Goal: Check status: Check status

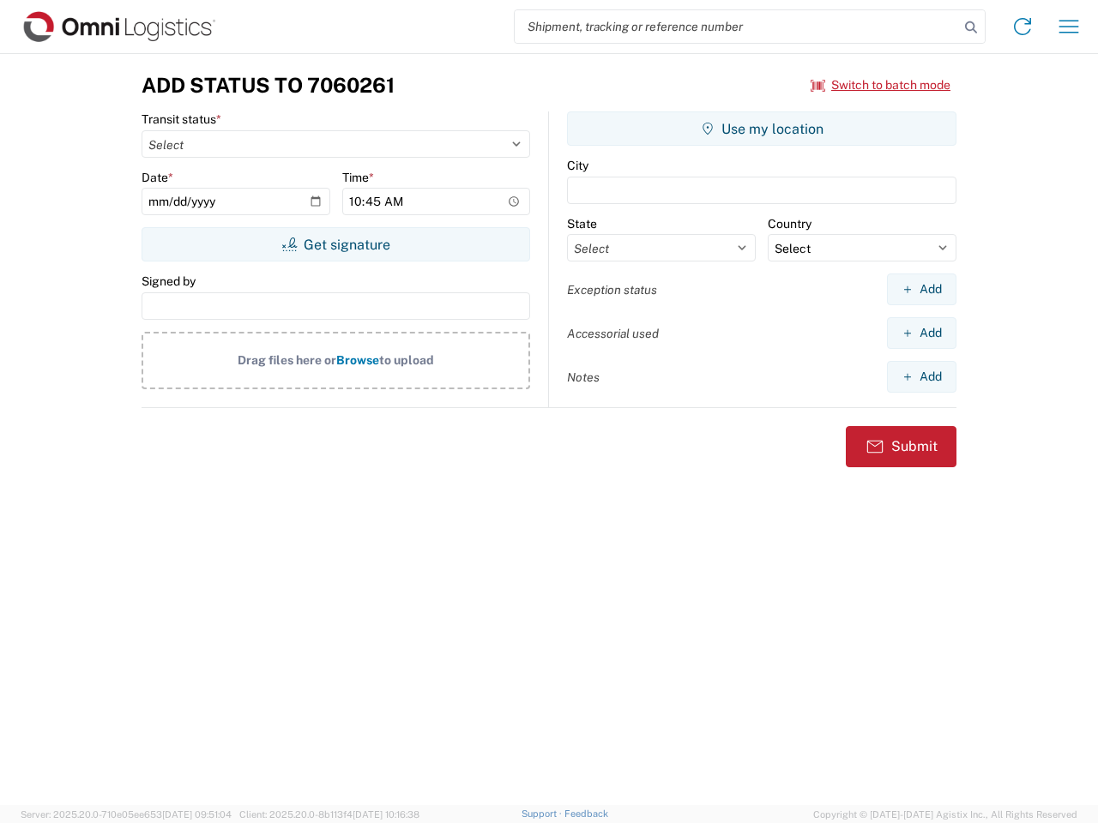
click at [737, 27] on input "search" at bounding box center [737, 26] width 444 height 33
click at [971, 27] on icon at bounding box center [971, 27] width 24 height 24
click at [1022, 27] on icon at bounding box center [1022, 26] width 27 height 27
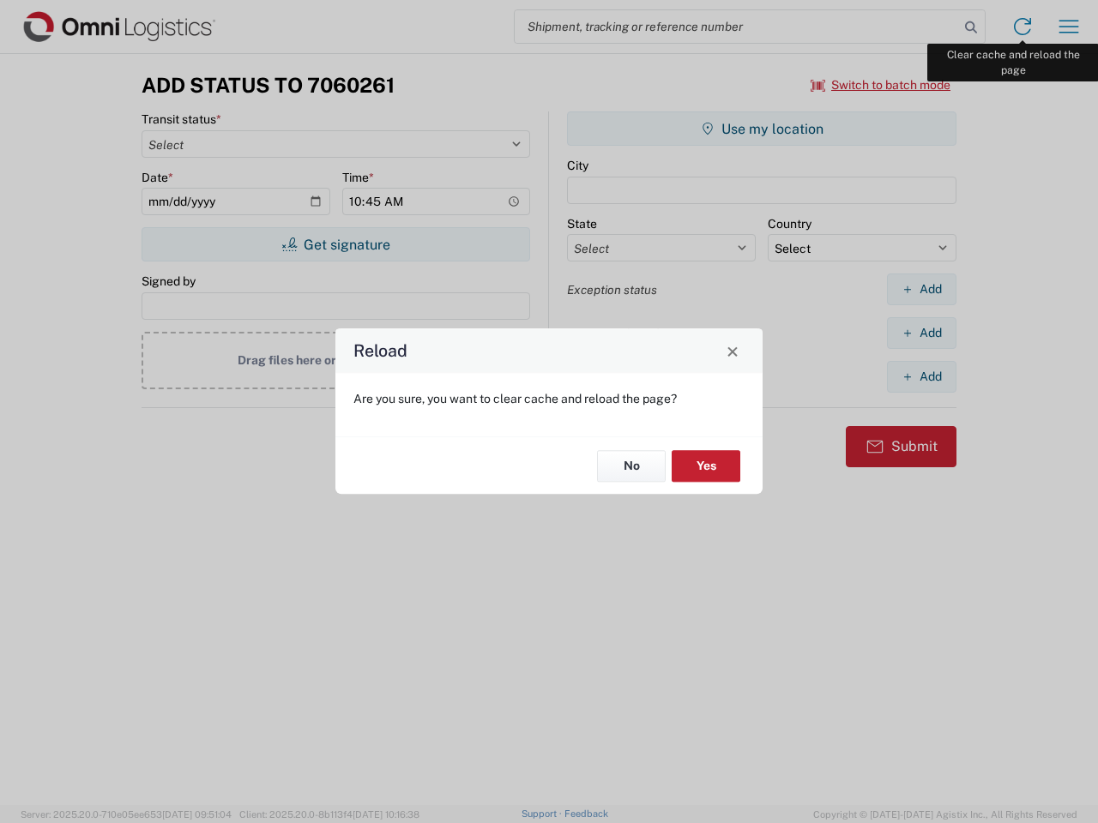
click at [1069, 27] on div "Reload Are you sure, you want to clear cache and reload the page? No Yes" at bounding box center [549, 411] width 1098 height 823
click at [881, 85] on div "Reload Are you sure, you want to clear cache and reload the page? No Yes" at bounding box center [549, 411] width 1098 height 823
click at [335, 244] on div "Reload Are you sure, you want to clear cache and reload the page? No Yes" at bounding box center [549, 411] width 1098 height 823
click at [762, 129] on div "Reload Are you sure, you want to clear cache and reload the page? No Yes" at bounding box center [549, 411] width 1098 height 823
click at [921, 289] on div "Reload Are you sure, you want to clear cache and reload the page? No Yes" at bounding box center [549, 411] width 1098 height 823
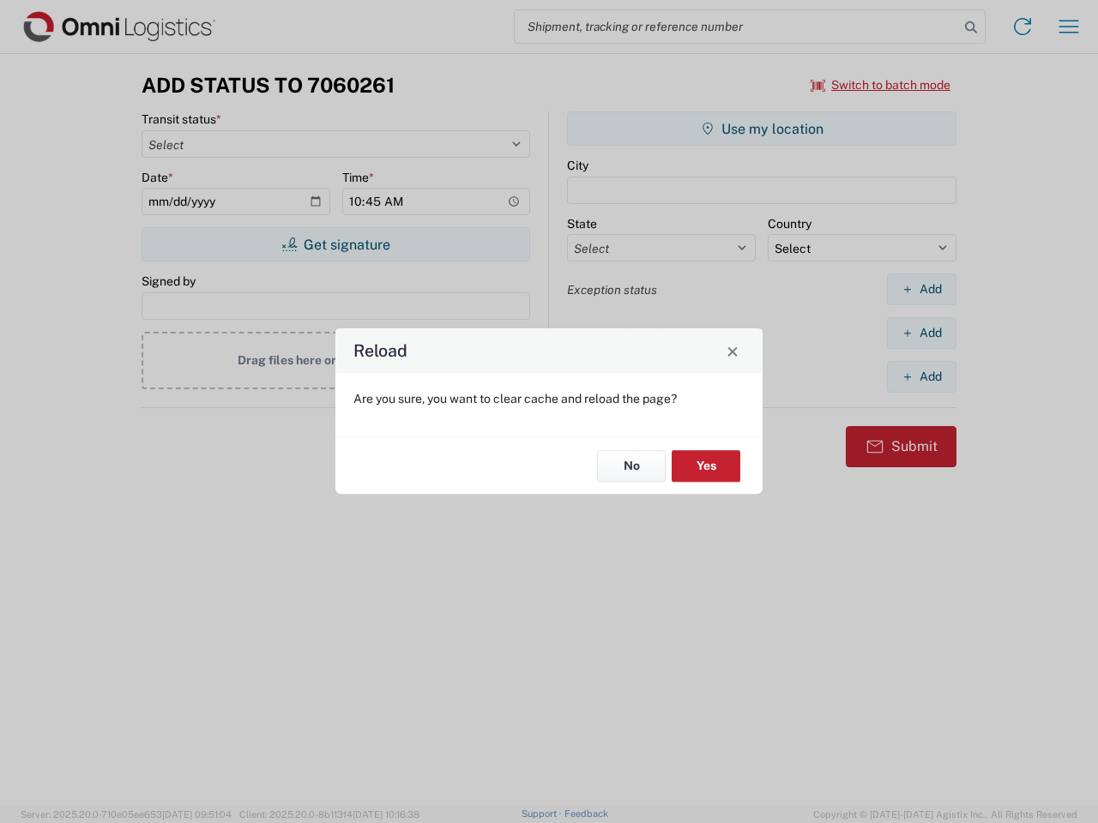
click at [921, 333] on div "Reload Are you sure, you want to clear cache and reload the page? No Yes" at bounding box center [549, 411] width 1098 height 823
click at [921, 376] on div "Reload Are you sure, you want to clear cache and reload the page? No Yes" at bounding box center [549, 411] width 1098 height 823
